Goal: Information Seeking & Learning: Learn about a topic

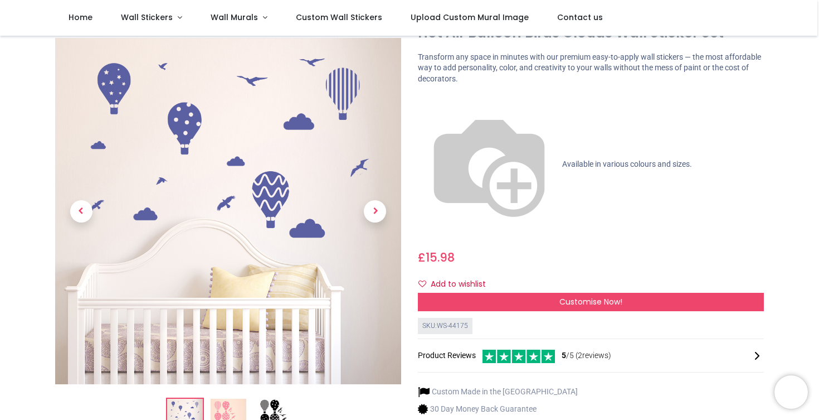
scroll to position [39, 0]
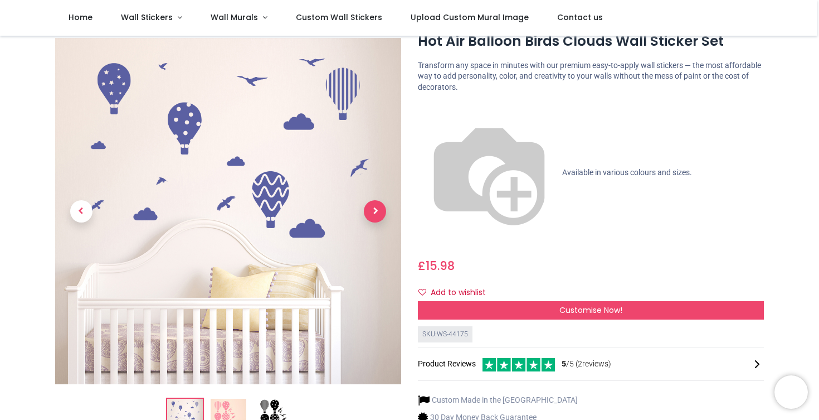
click at [377, 208] on span "Next" at bounding box center [375, 211] width 22 height 22
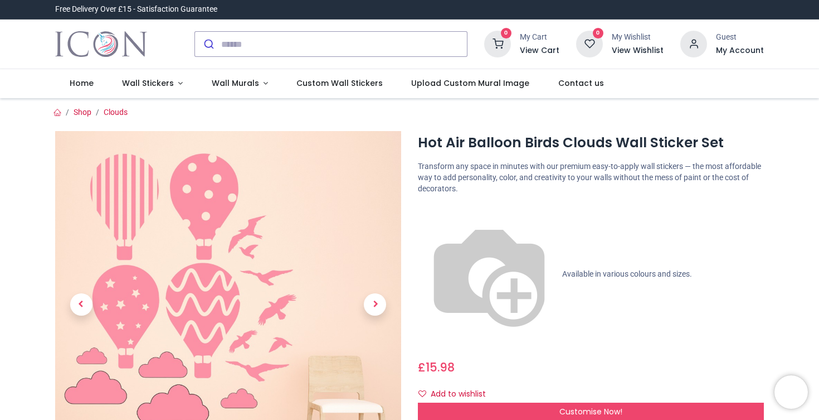
scroll to position [0, 0]
click at [77, 299] on span "Previous" at bounding box center [81, 304] width 22 height 22
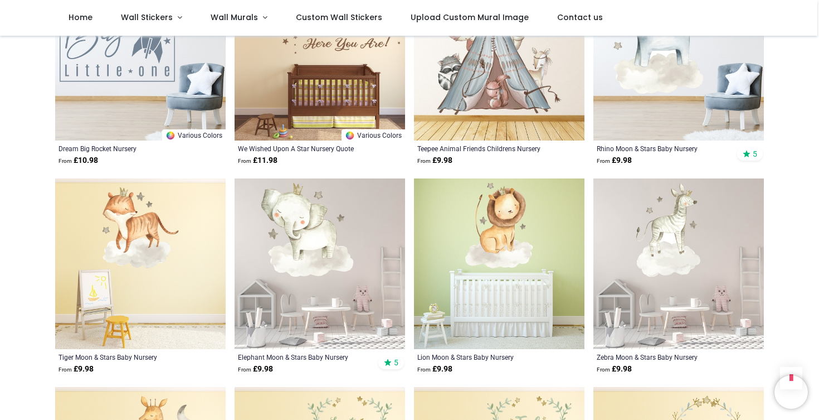
scroll to position [2413, 0]
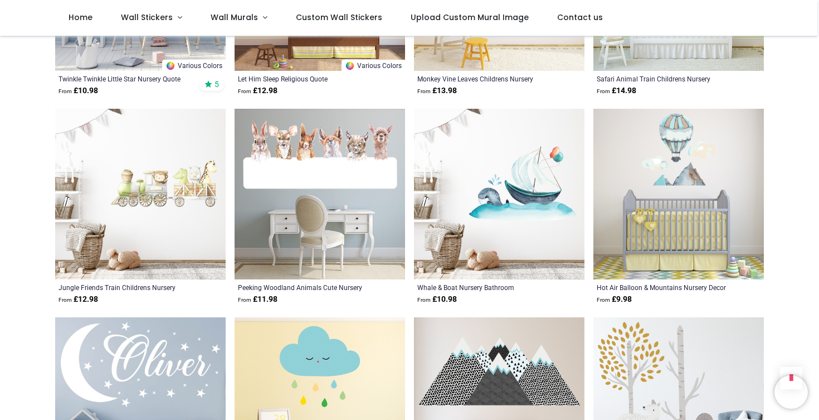
scroll to position [3942, 0]
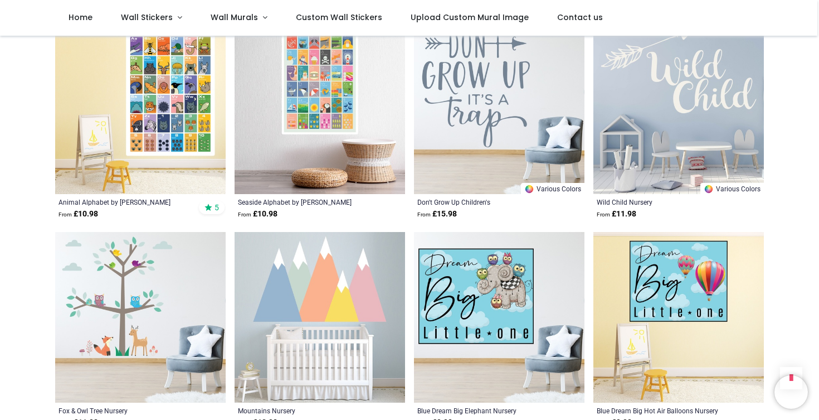
scroll to position [5278, 0]
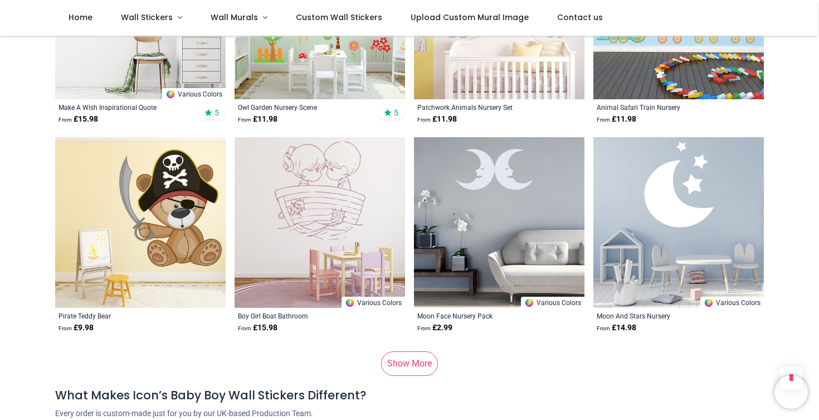
scroll to position [7273, 0]
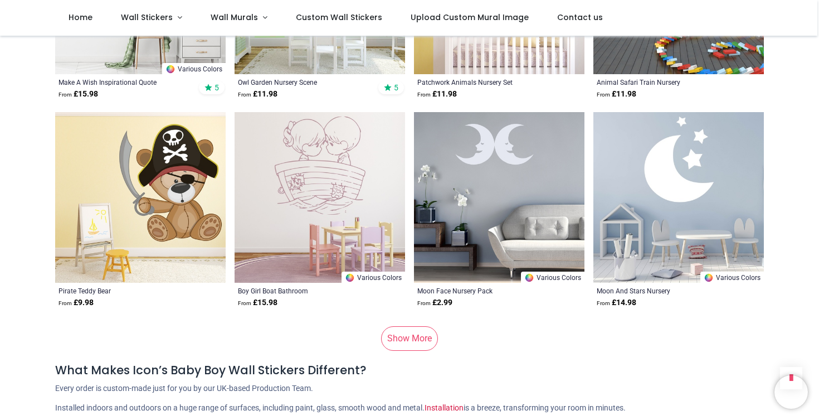
click at [401, 326] on link "Show More" at bounding box center [409, 338] width 57 height 25
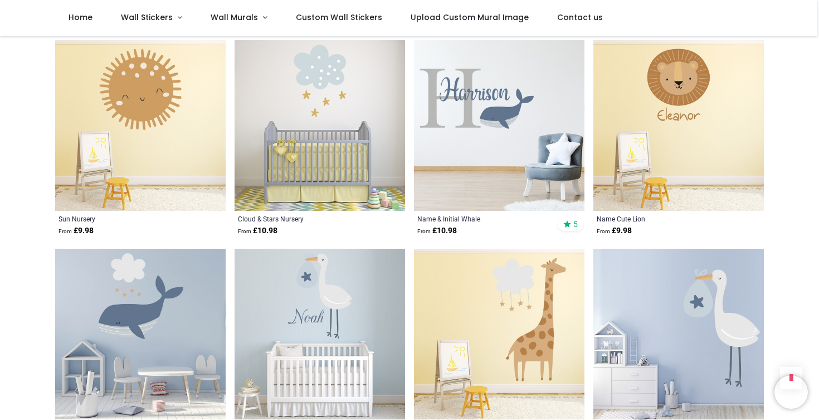
scroll to position [8195, 0]
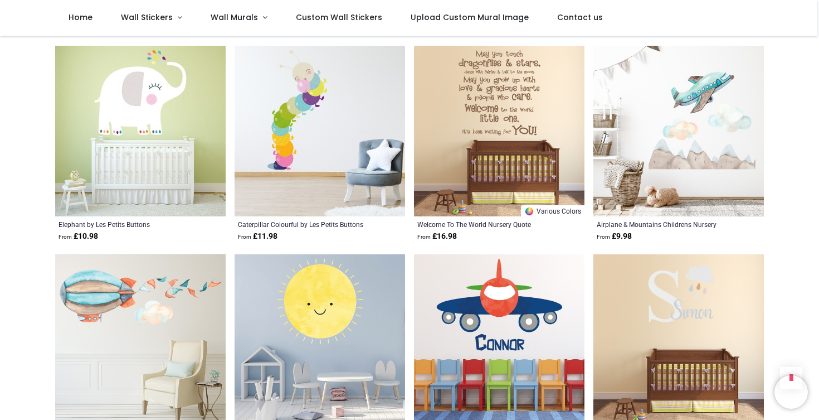
scroll to position [9852, 0]
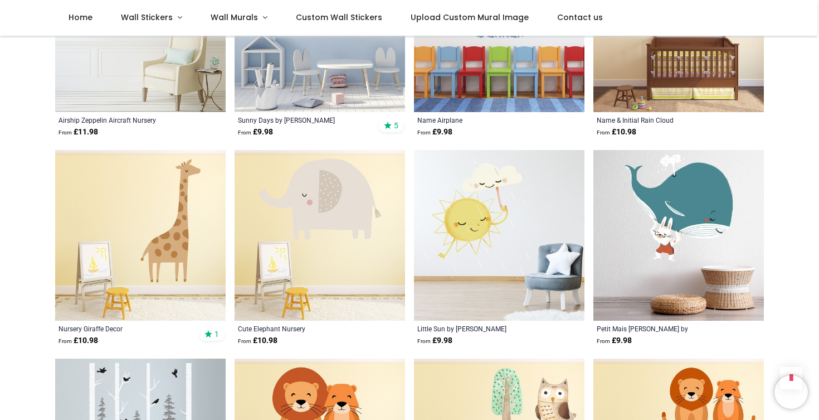
scroll to position [10293, 0]
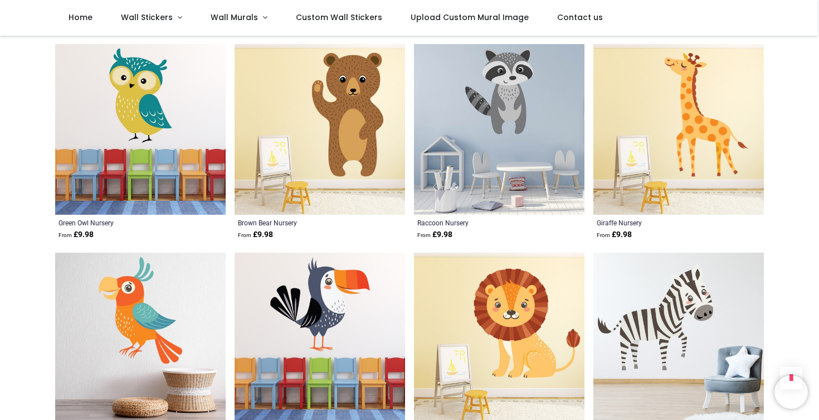
scroll to position [12591, 0]
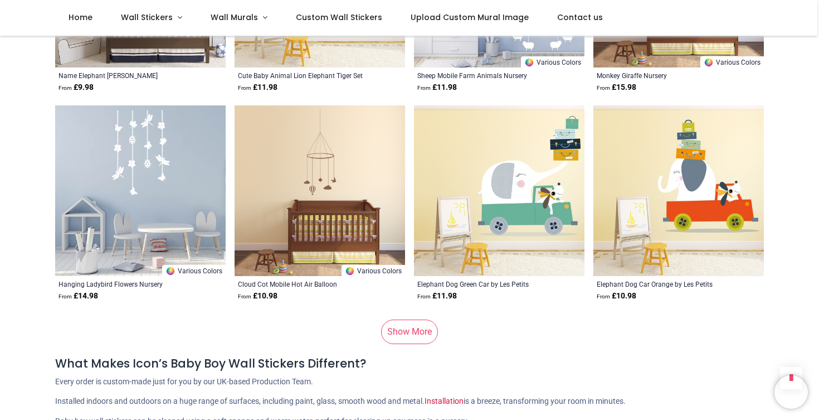
scroll to position [14582, 0]
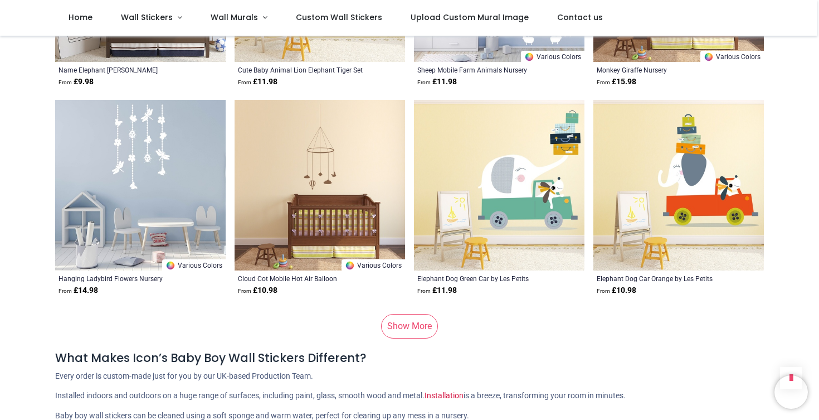
click at [398, 314] on link "Show More" at bounding box center [409, 326] width 57 height 25
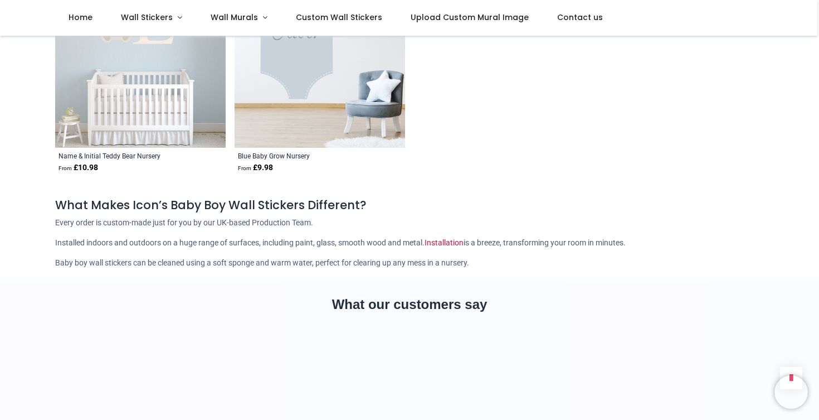
scroll to position [15769, 0]
